Goal: Information Seeking & Learning: Find specific page/section

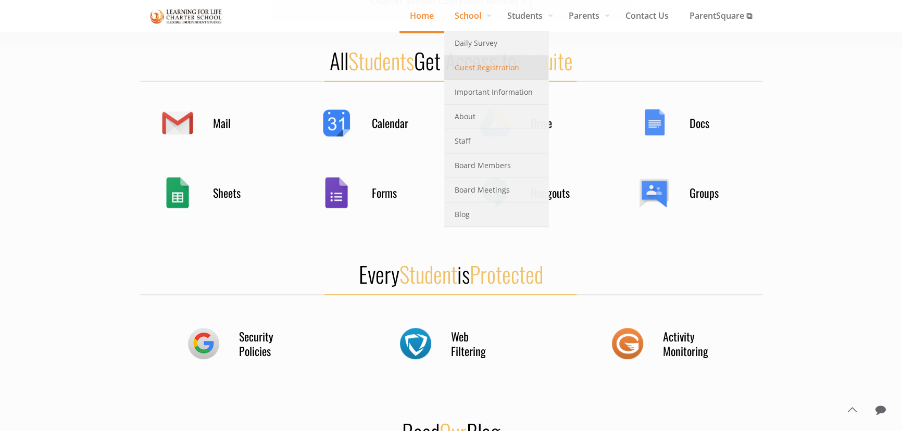
scroll to position [615, 0]
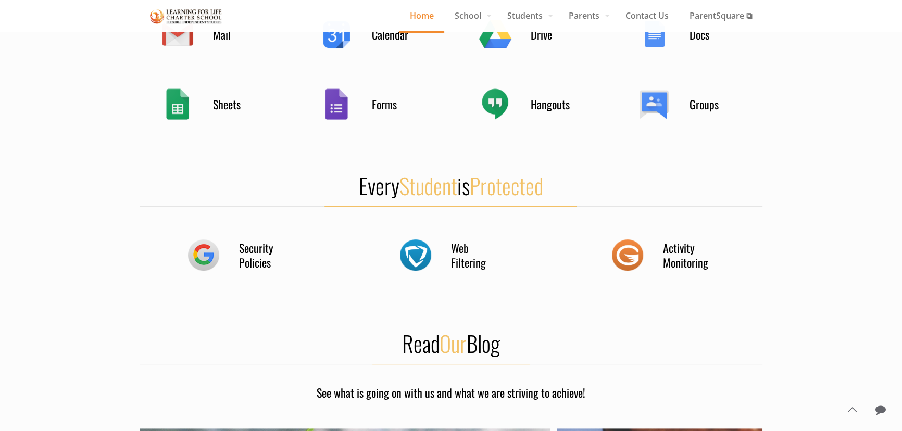
click at [376, 42] on div "Calendar" at bounding box center [372, 34] width 104 height 41
click at [376, 36] on h4 "Calendar" at bounding box center [398, 34] width 52 height 15
click at [336, 35] on div "Calendar" at bounding box center [372, 34] width 104 height 41
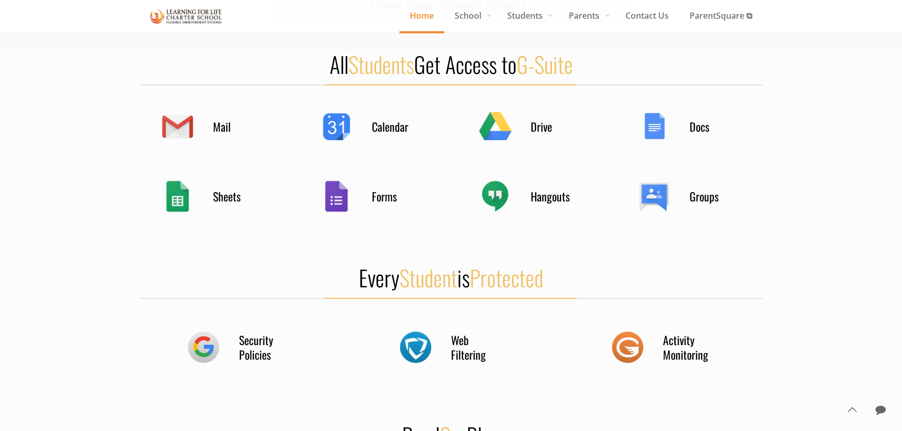
scroll to position [426, 0]
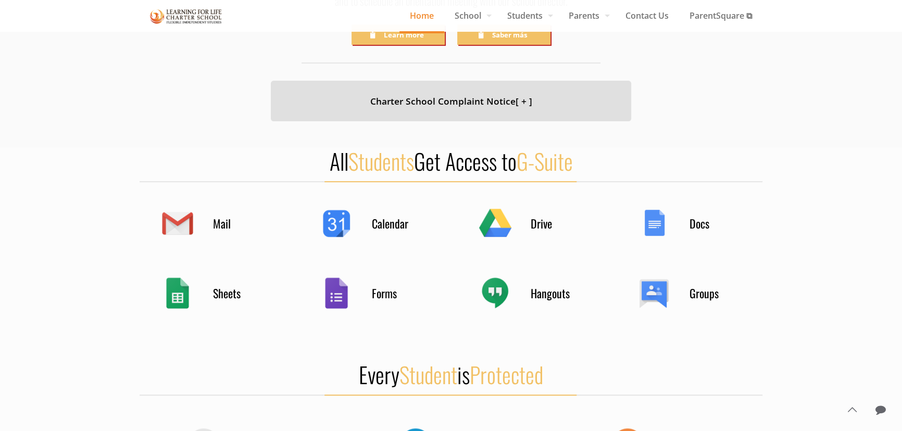
click at [387, 223] on h4 "Calendar" at bounding box center [398, 223] width 52 height 15
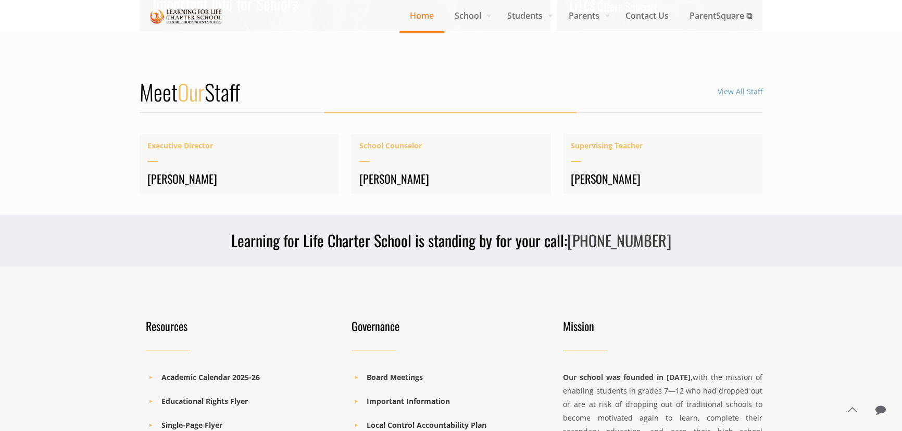
scroll to position [1501, 0]
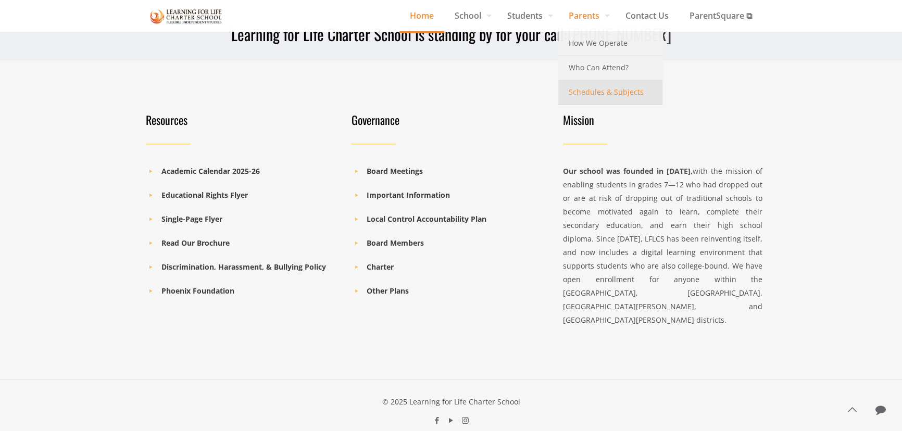
click at [585, 93] on span "Schedules & Subjects" at bounding box center [606, 92] width 75 height 14
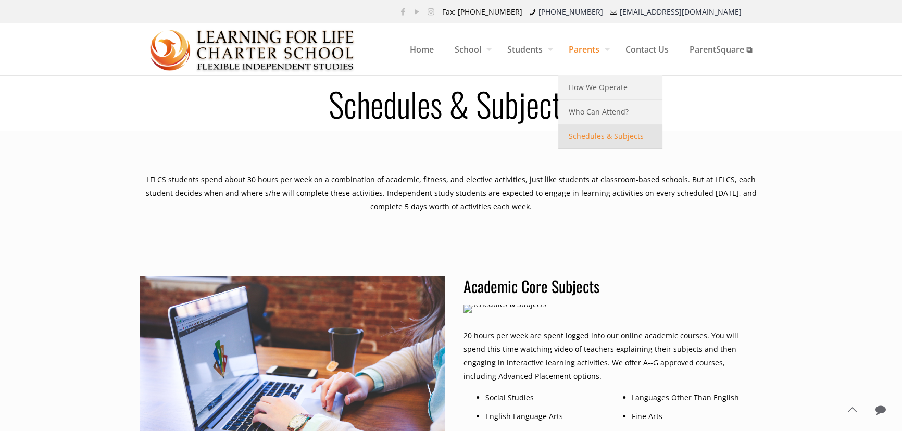
click at [589, 137] on span "Schedules & Subjects" at bounding box center [606, 137] width 75 height 14
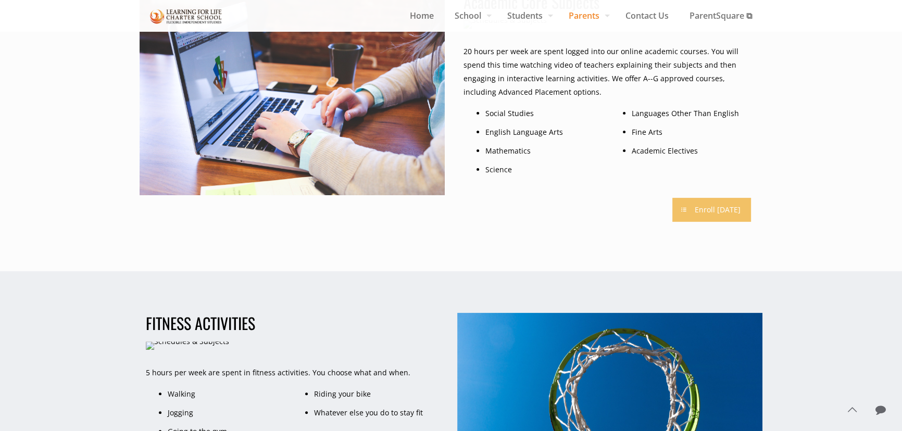
scroll to position [379, 0]
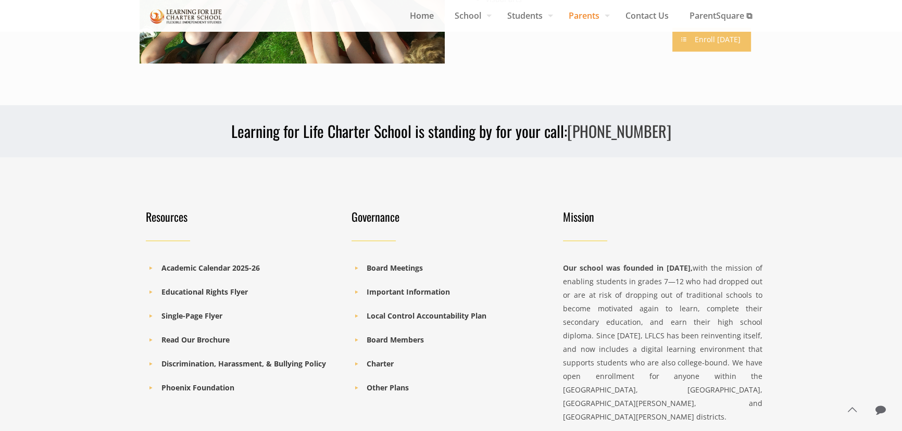
scroll to position [1146, 0]
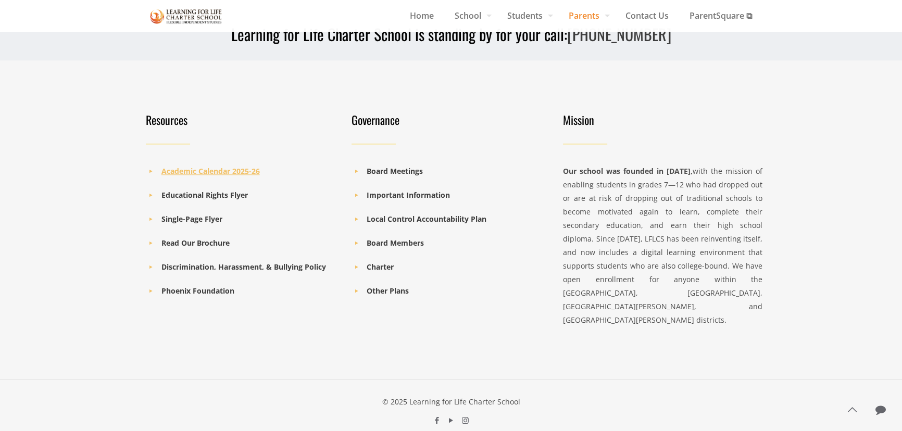
click at [181, 170] on b "Academic Calendar 2025-26" at bounding box center [210, 171] width 98 height 10
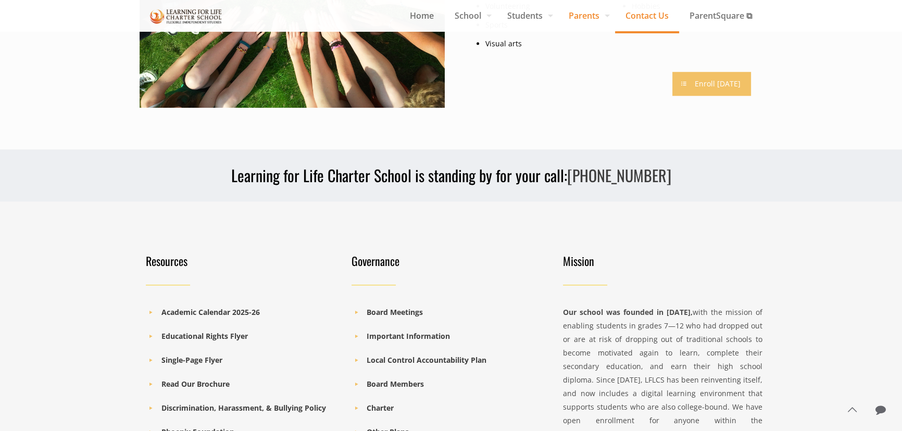
scroll to position [1004, 0]
click at [634, 16] on span "Contact Us" at bounding box center [647, 16] width 64 height 16
